Goal: Task Accomplishment & Management: Use online tool/utility

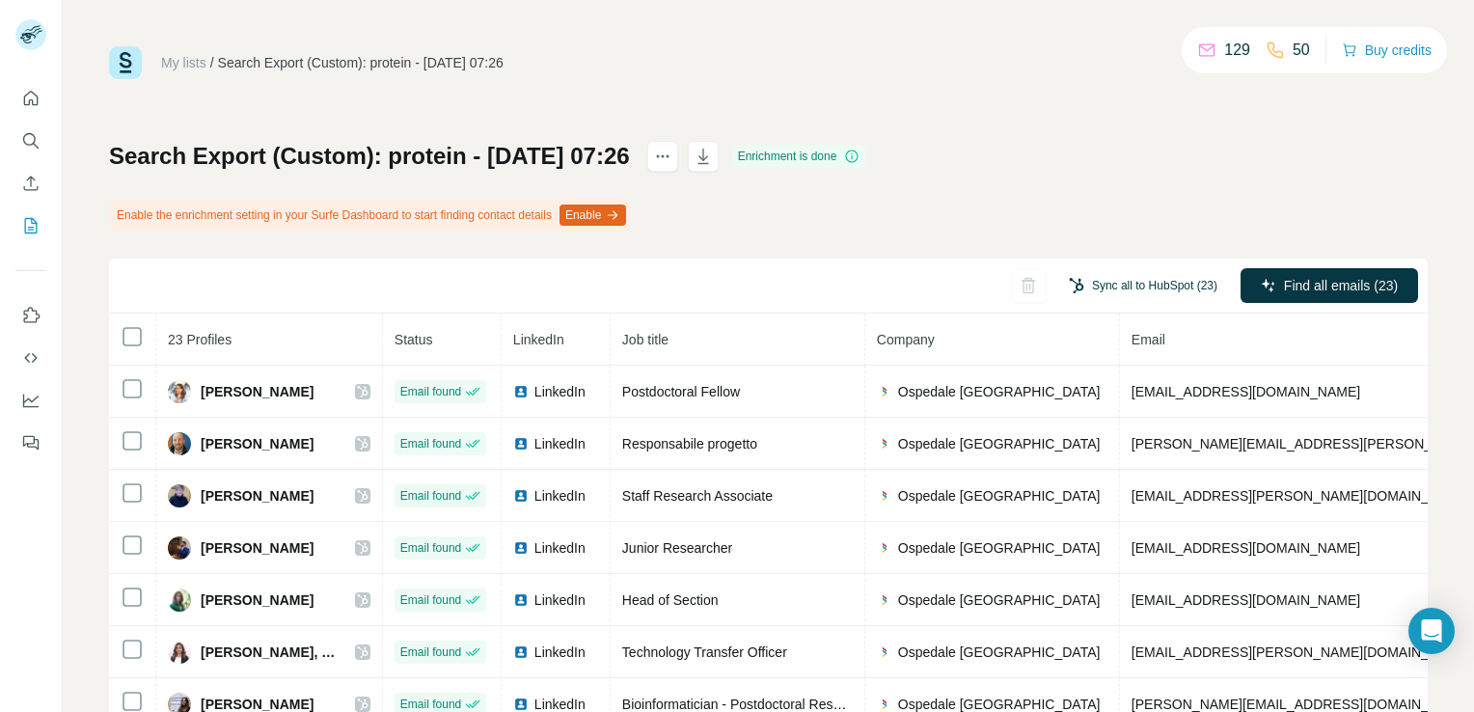
click at [1106, 289] on button "Sync all to HubSpot (23)" at bounding box center [1143, 285] width 176 height 29
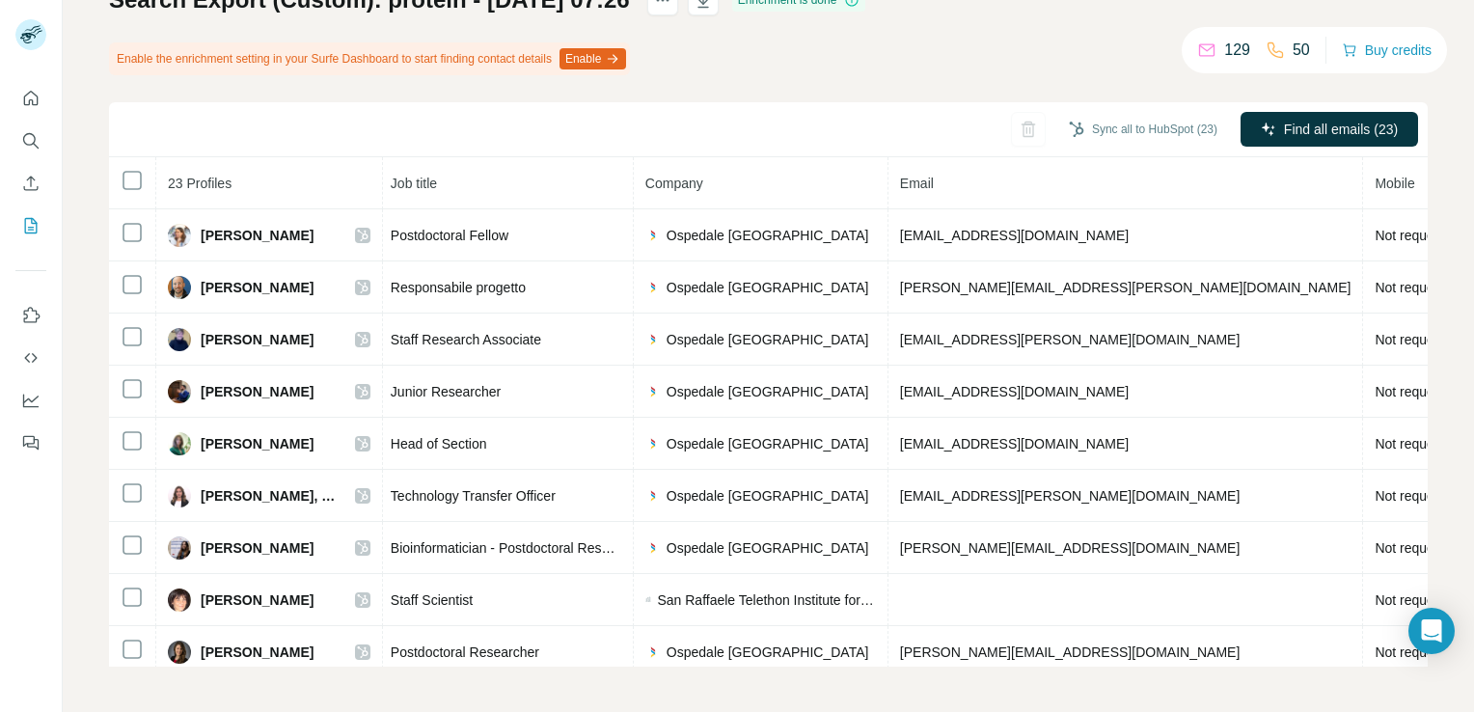
scroll to position [0, 297]
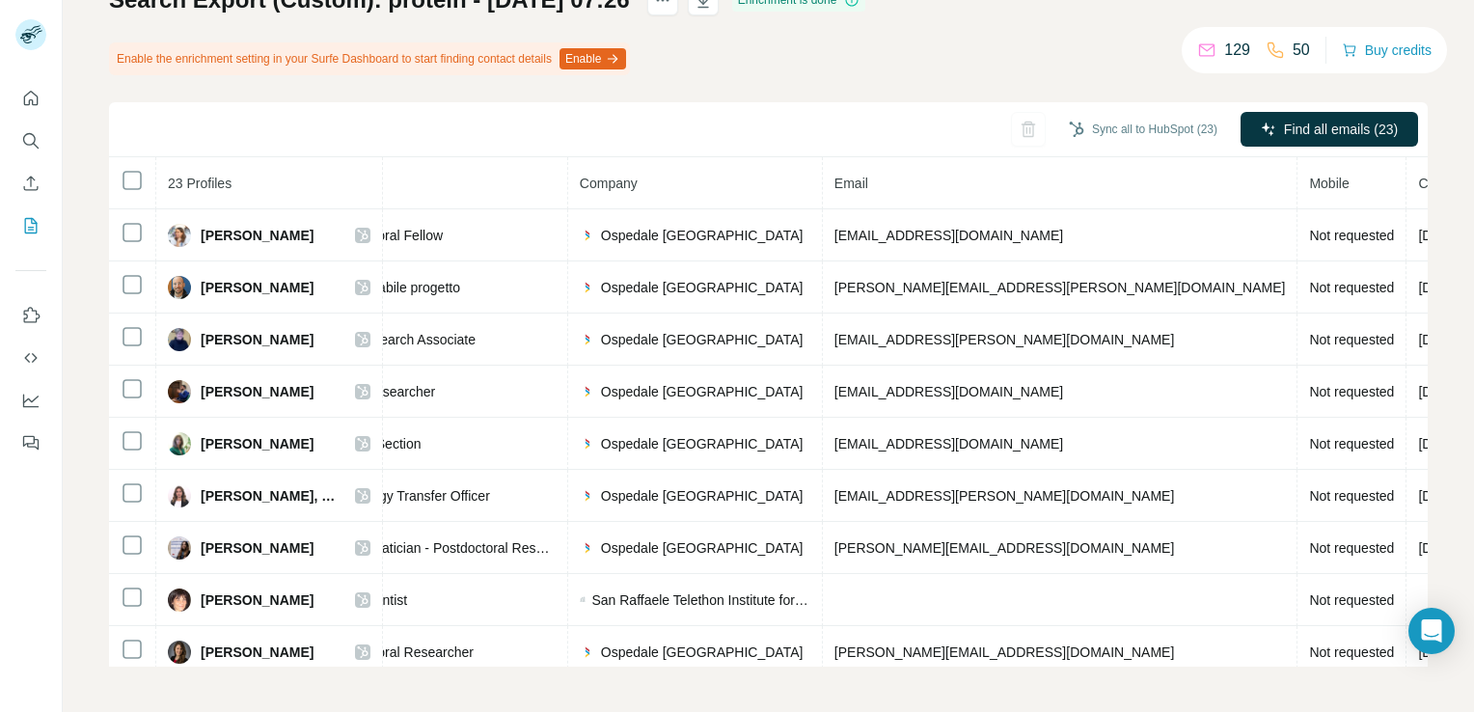
click at [1309, 182] on span "Mobile" at bounding box center [1329, 183] width 40 height 15
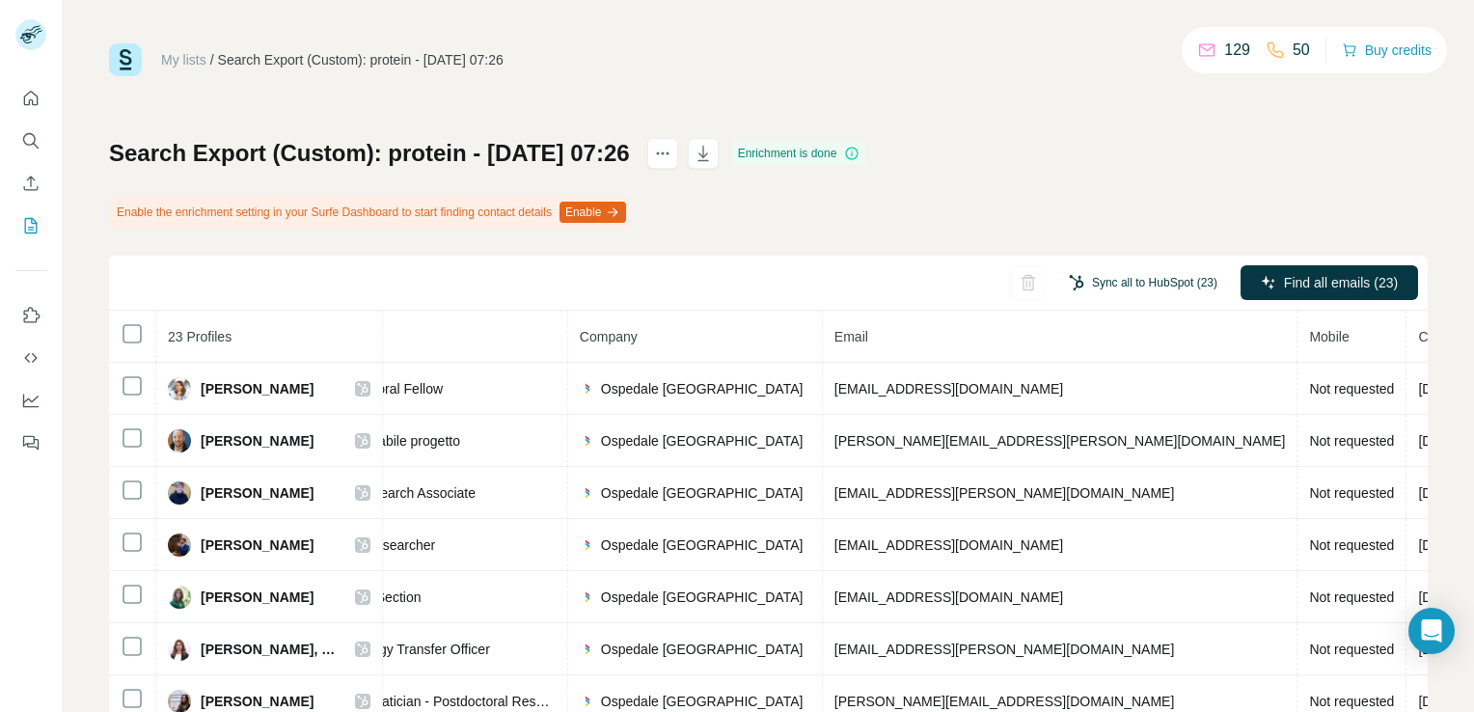
scroll to position [0, 0]
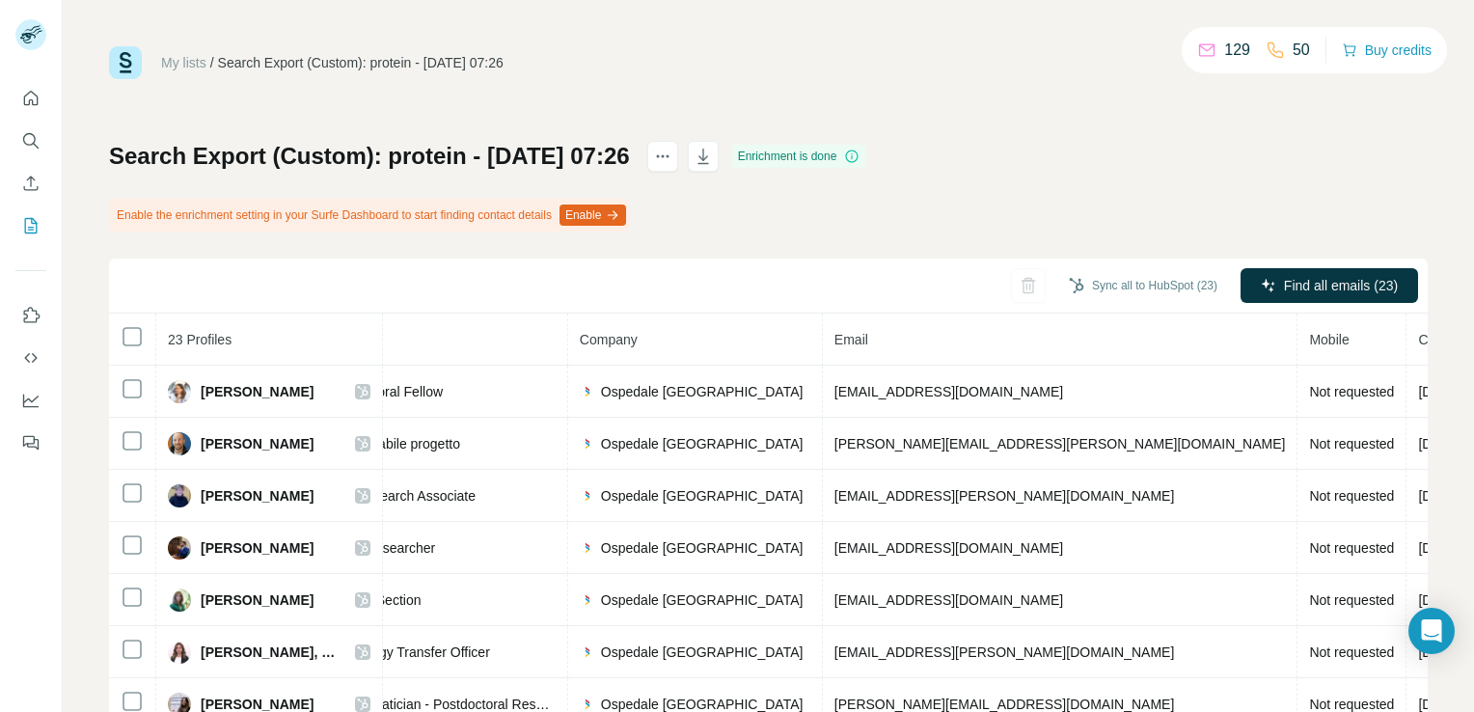
click at [1266, 49] on icon at bounding box center [1274, 50] width 19 height 19
click at [1265, 50] on icon at bounding box center [1274, 50] width 19 height 19
click at [672, 155] on icon "actions" at bounding box center [662, 156] width 19 height 19
click at [825, 96] on div "My lists / Search Export (Custom): protein - [DATE] 07:26 129 50 Buy credits Se…" at bounding box center [768, 434] width 1319 height 776
click at [1136, 279] on button "Sync all to HubSpot (23)" at bounding box center [1143, 285] width 176 height 29
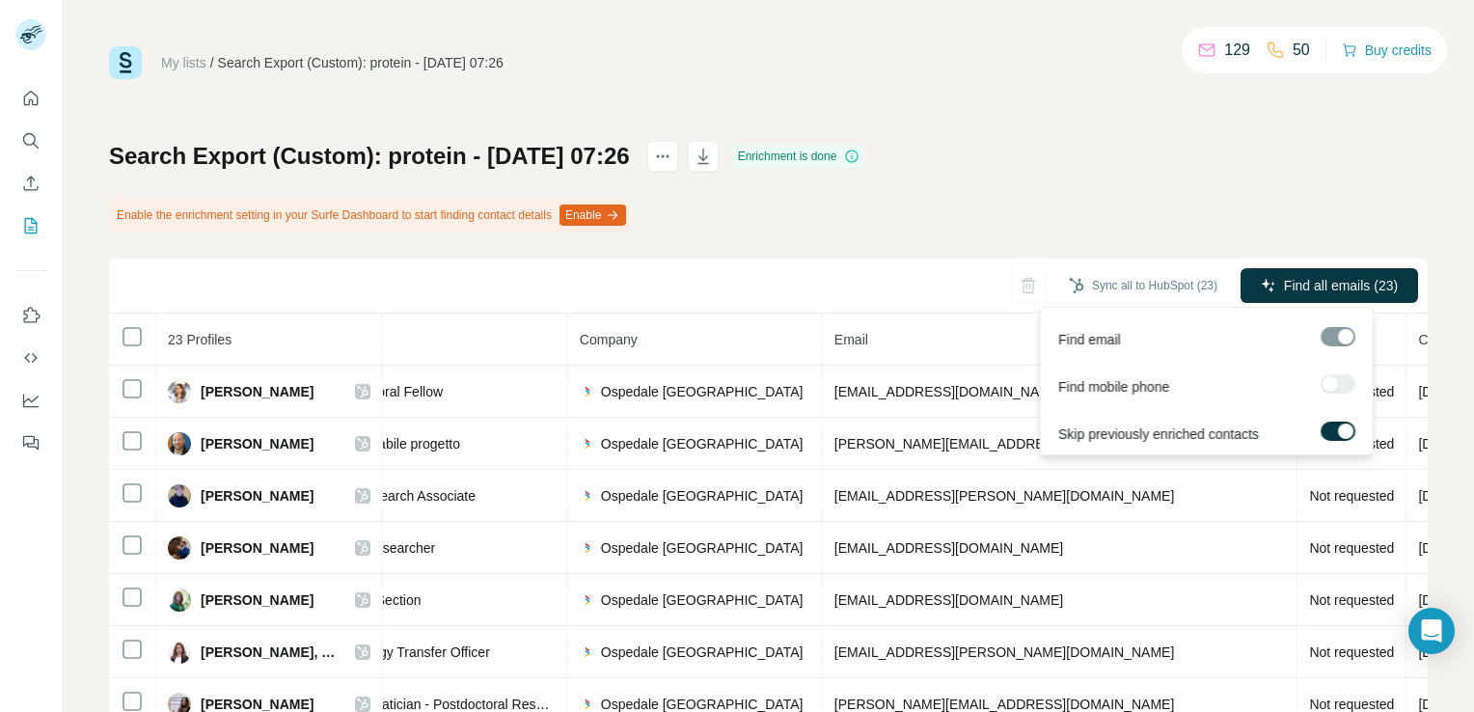
click at [1335, 385] on div at bounding box center [1337, 383] width 35 height 19
click at [1331, 381] on div at bounding box center [1337, 383] width 35 height 19
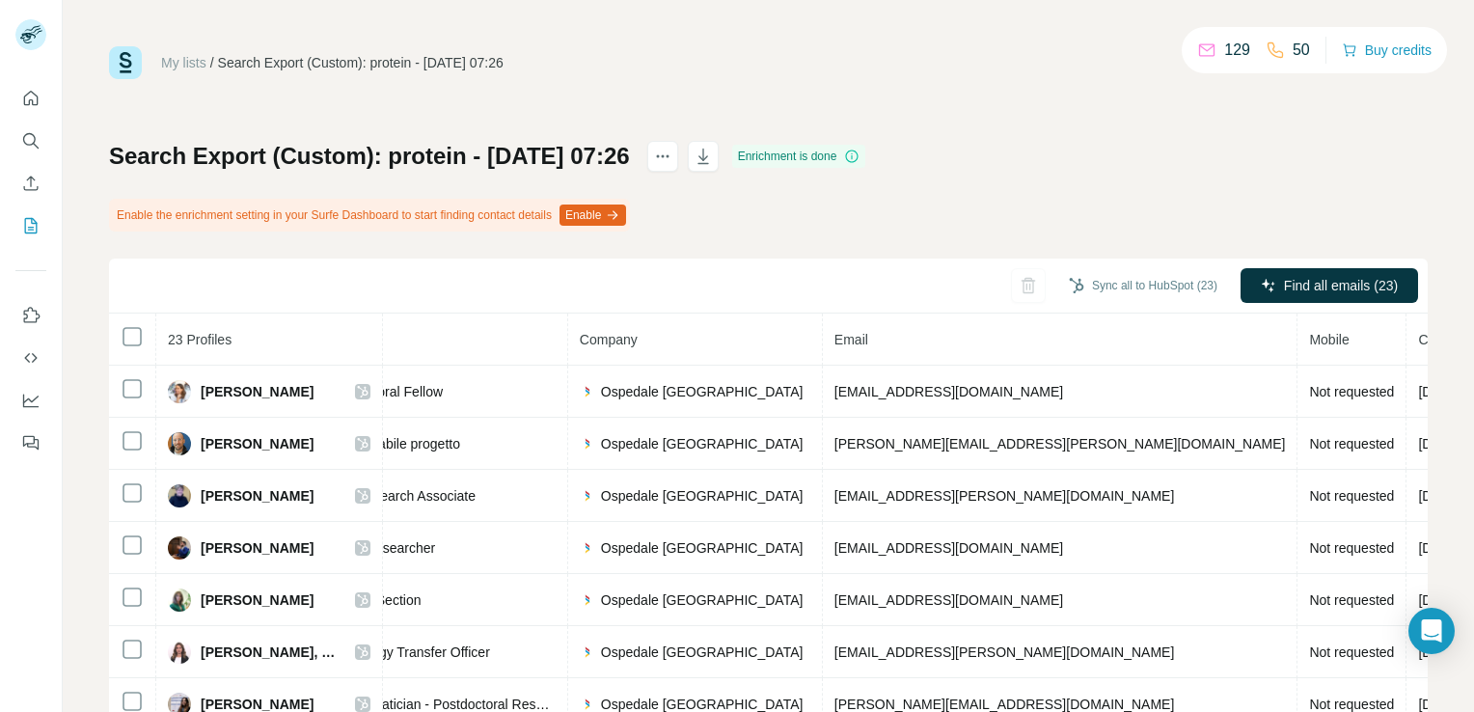
click at [1235, 96] on div "My lists / Search Export (Custom): protein - [DATE] 07:26 129 50 Buy credits Se…" at bounding box center [768, 434] width 1319 height 776
click at [1265, 57] on icon at bounding box center [1274, 50] width 19 height 19
click at [1282, 52] on div "50" at bounding box center [1287, 50] width 44 height 23
click at [1223, 50] on div "129 50" at bounding box center [1253, 50] width 113 height 27
drag, startPoint x: 1223, startPoint y: 50, endPoint x: 1207, endPoint y: 62, distance: 20.1
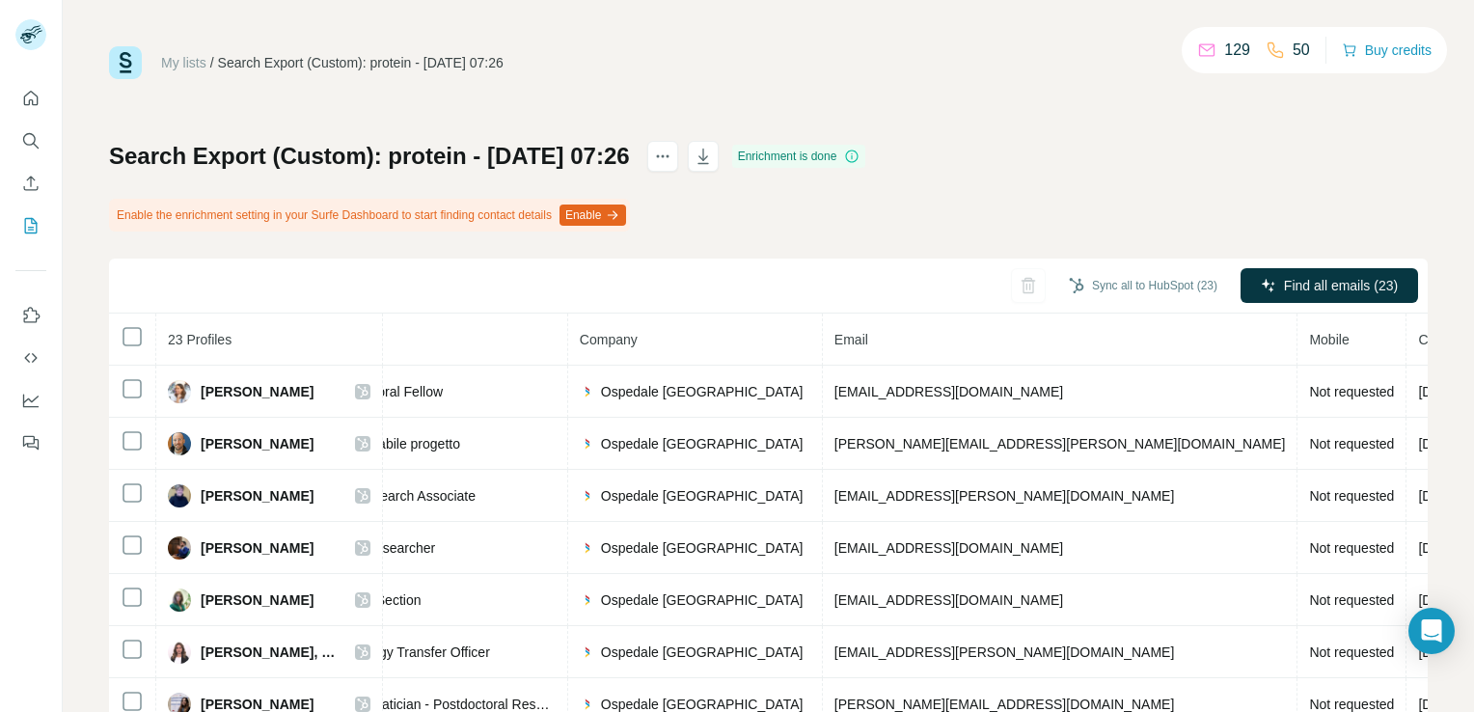
click at [1200, 67] on div "129 50 Buy credits" at bounding box center [1314, 50] width 265 height 46
click at [1273, 52] on icon at bounding box center [1274, 50] width 19 height 19
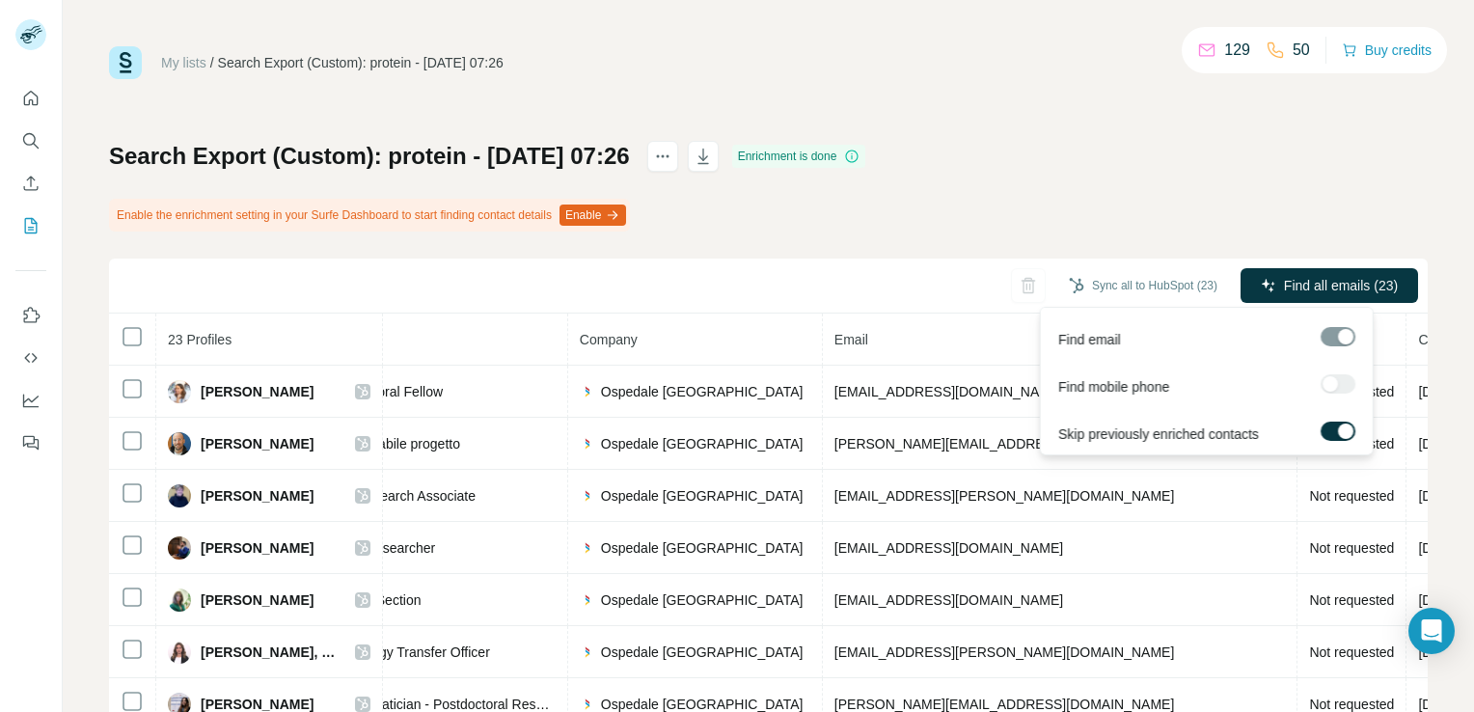
click at [1340, 386] on div at bounding box center [1337, 383] width 35 height 19
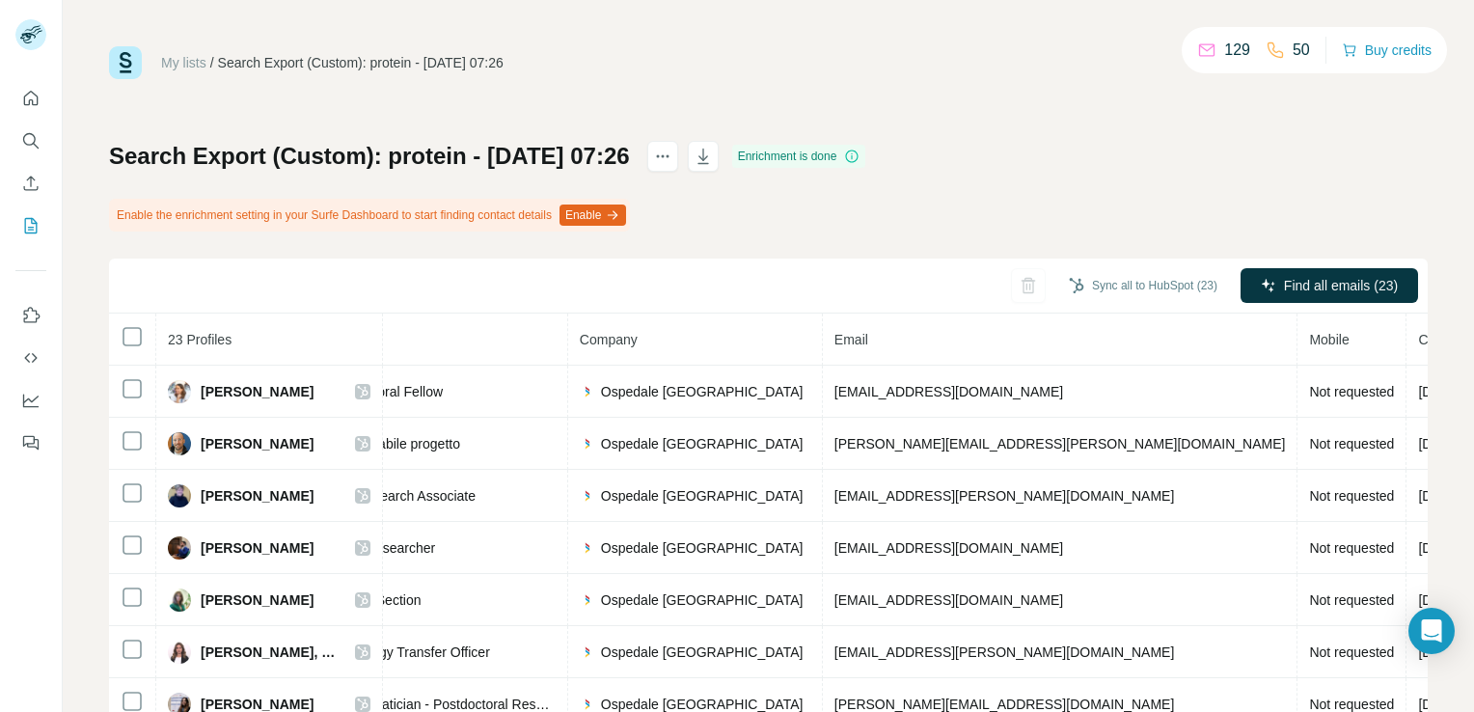
click at [949, 146] on div "Search Export (Custom): protein - [DATE] 07:26 Enrichment is done Enable the en…" at bounding box center [768, 482] width 1319 height 682
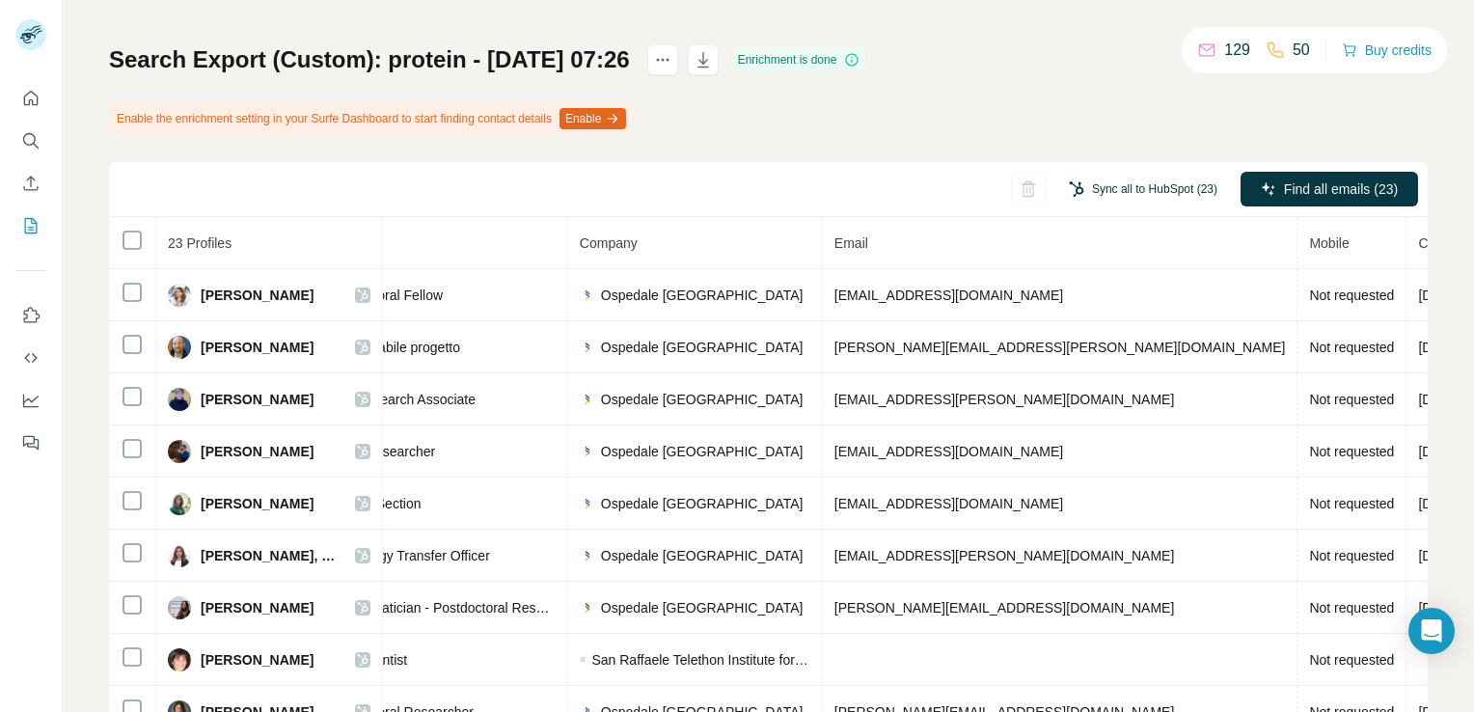
click at [1154, 187] on button "Sync all to HubSpot (23)" at bounding box center [1143, 189] width 176 height 29
